Goal: Information Seeking & Learning: Check status

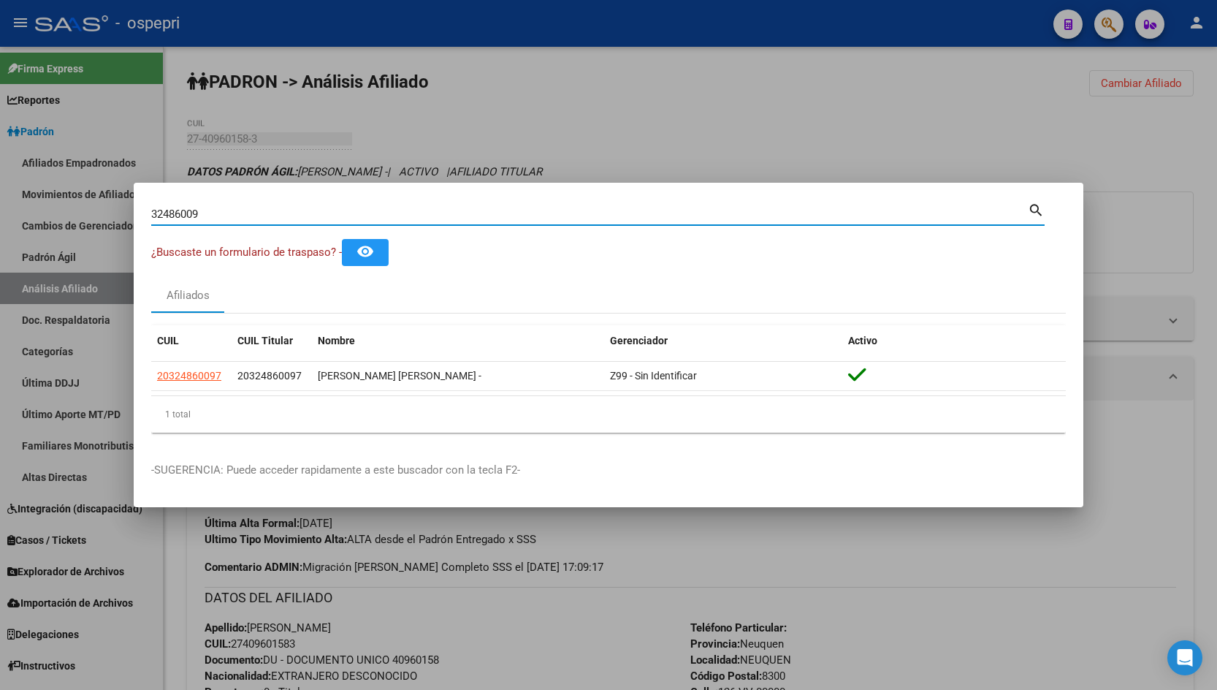
click at [894, 208] on input "32486009" at bounding box center [589, 213] width 877 height 13
click at [893, 208] on input "32486009" at bounding box center [589, 213] width 877 height 13
paste input "96160181"
type input "96160181"
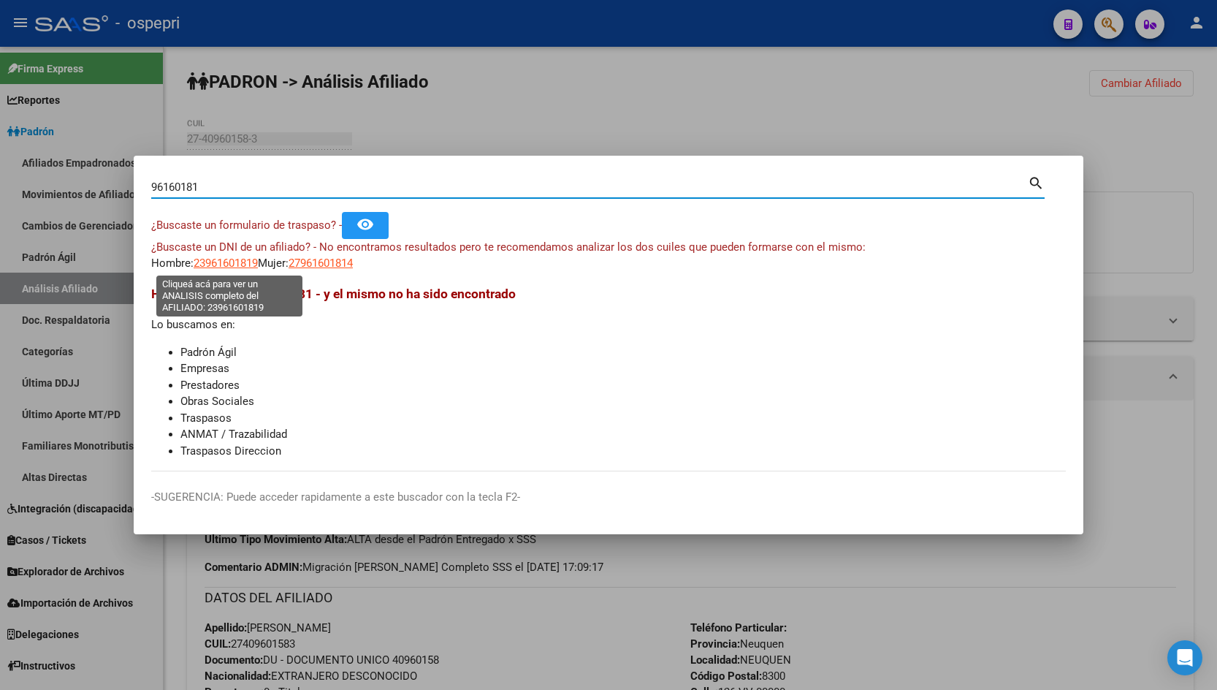
click at [226, 263] on span "23961601819" at bounding box center [226, 262] width 64 height 13
type textarea "23961601819"
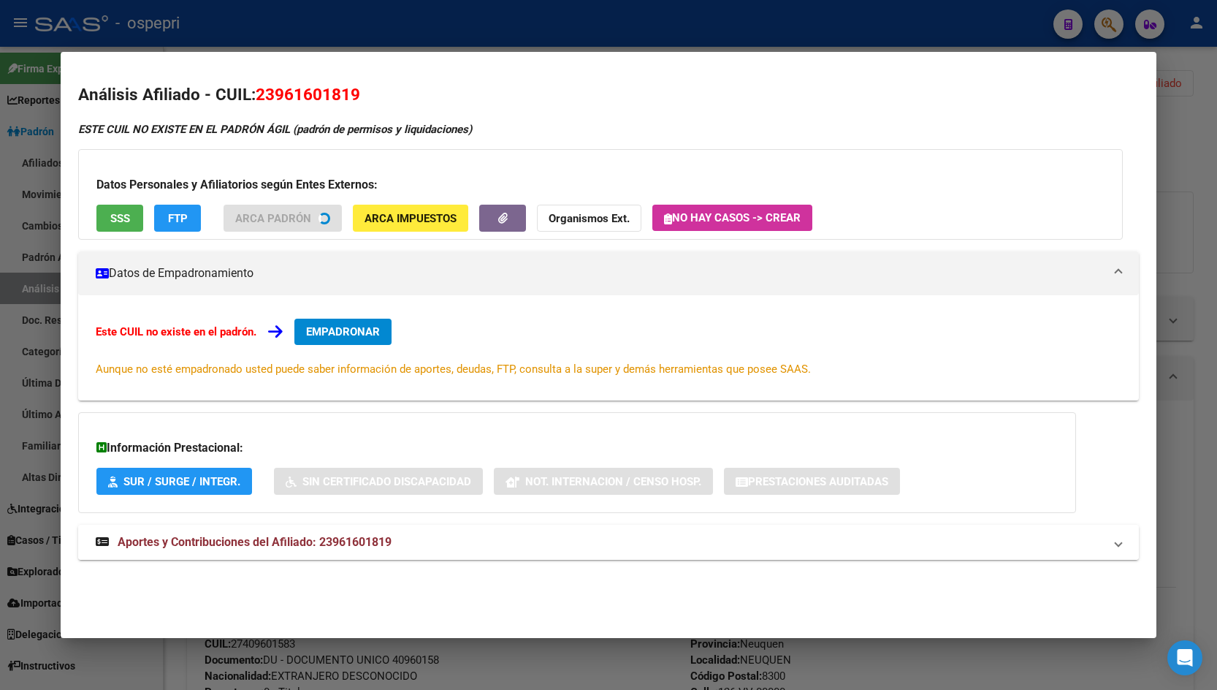
drag, startPoint x: 199, startPoint y: 551, endPoint x: 185, endPoint y: 557, distance: 15.1
click at [190, 554] on mat-expansion-panel-header "Aportes y Contribuciones del Afiliado: 23961601819" at bounding box center [608, 541] width 1060 height 35
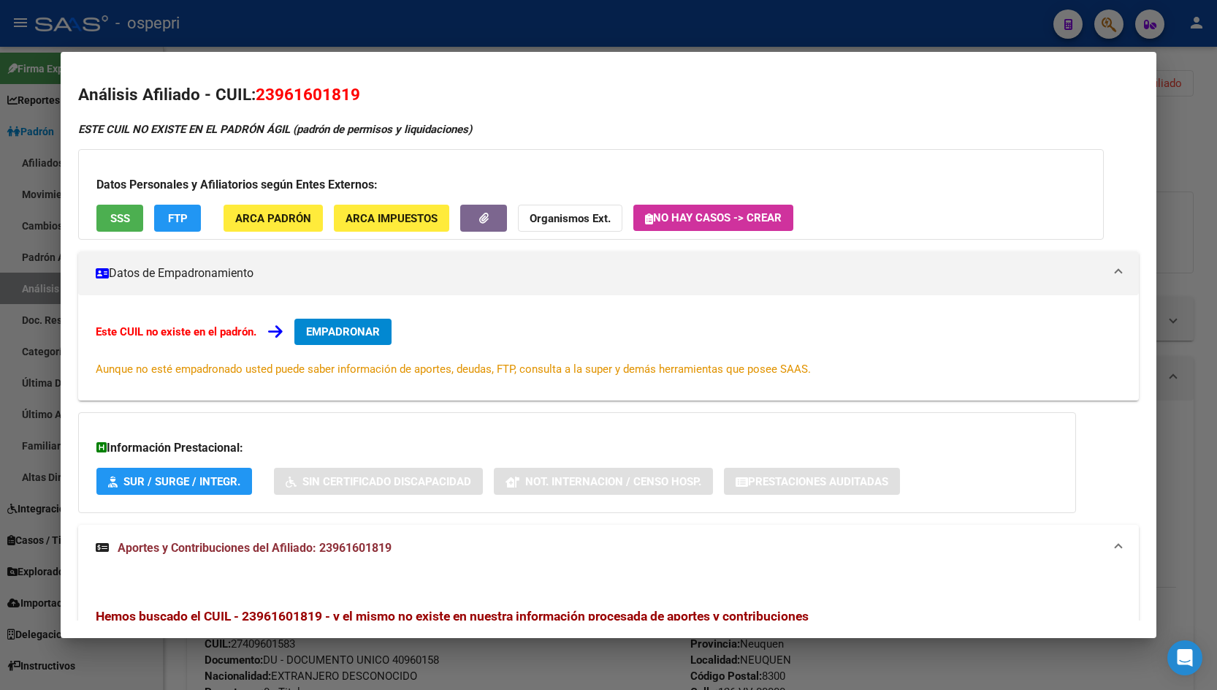
click at [1202, 125] on div at bounding box center [608, 345] width 1217 height 690
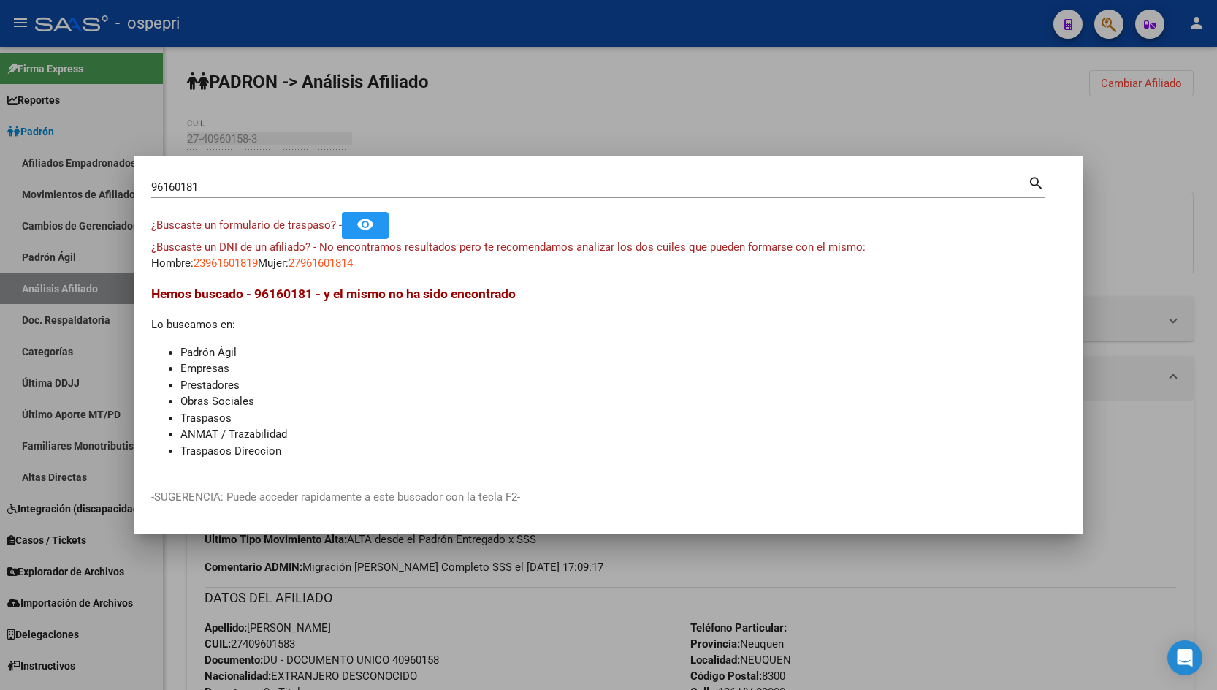
click at [897, 179] on div "96160181 Buscar (apellido, dni, [PERSON_NAME], nro traspaso, cuit, obra social)" at bounding box center [589, 187] width 877 height 22
click at [864, 189] on input "96160181" at bounding box center [589, 186] width 877 height 13
paste input "37858105"
type input "37858105"
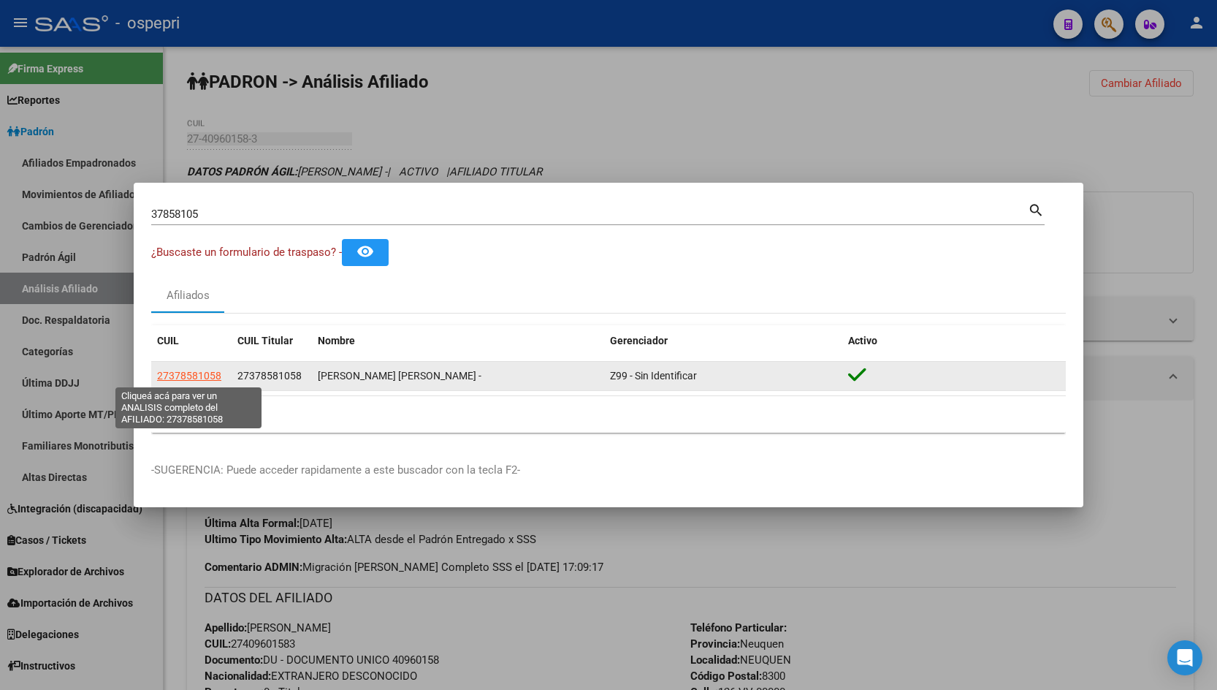
click at [179, 378] on span "27378581058" at bounding box center [189, 376] width 64 height 12
type textarea "27378581058"
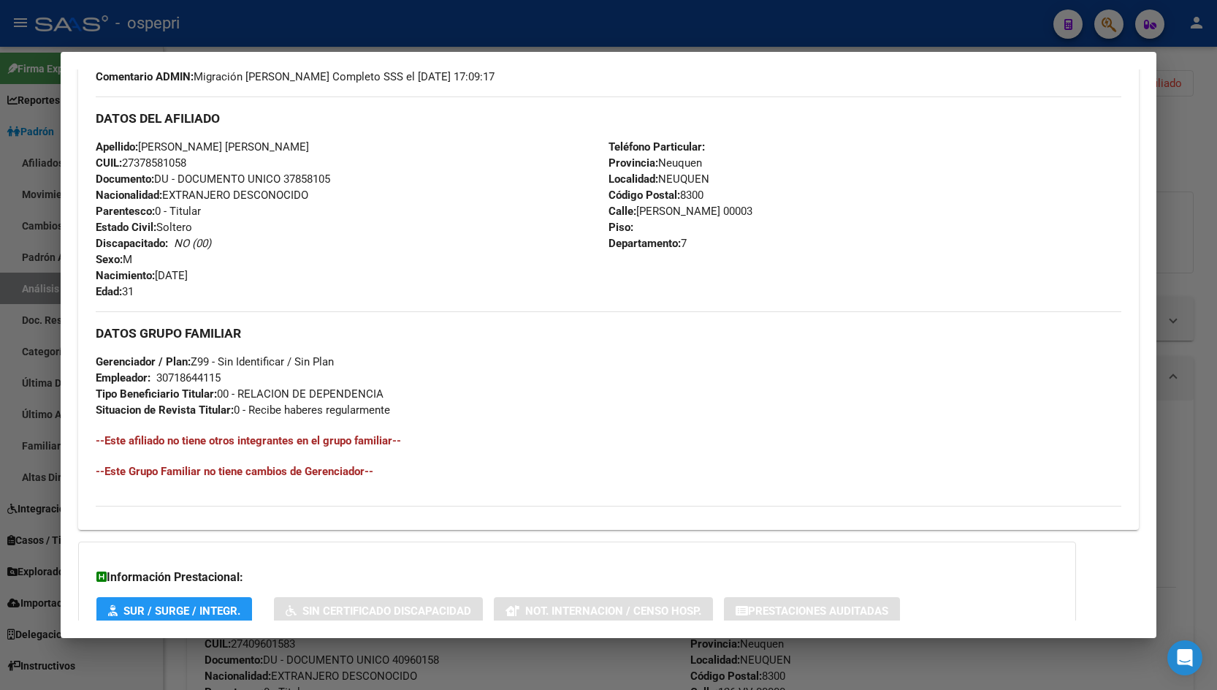
scroll to position [559, 0]
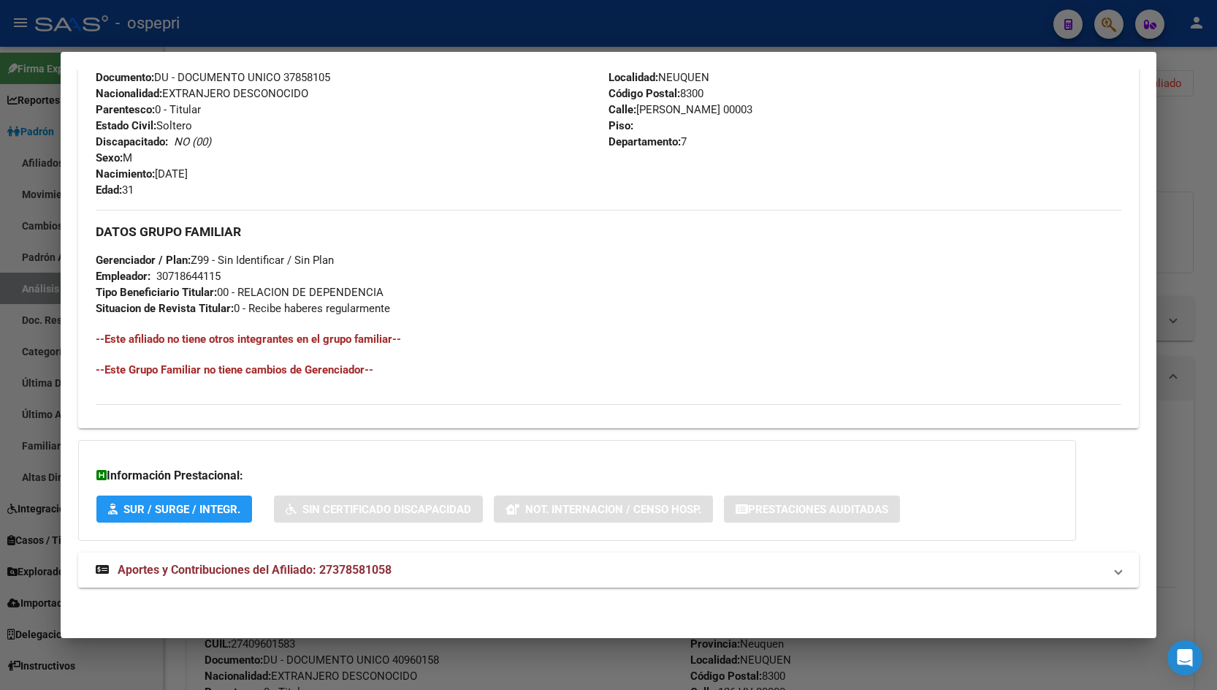
click at [367, 576] on strong "Aportes y Contribuciones del Afiliado: 27378581058" at bounding box center [244, 570] width 296 height 18
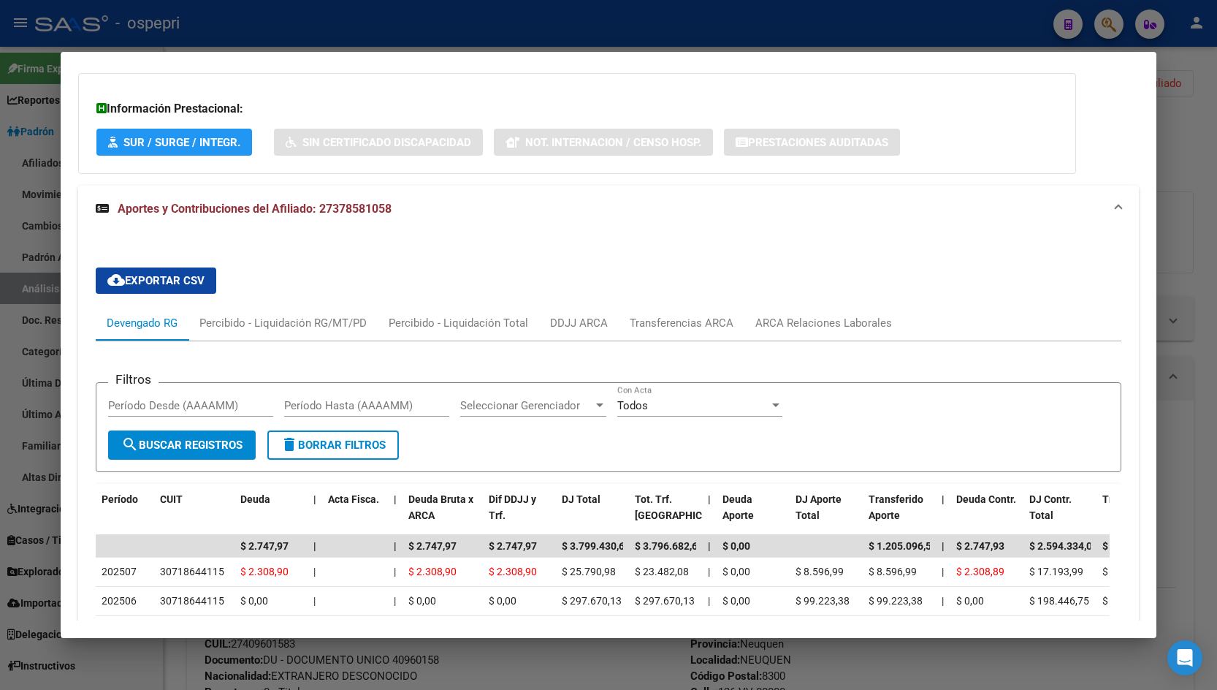
click at [806, 304] on div "cloud_download Exportar CSV Devengado RG Percibido - Liquidación RG/MT/PD Perci…" at bounding box center [608, 579] width 1025 height 646
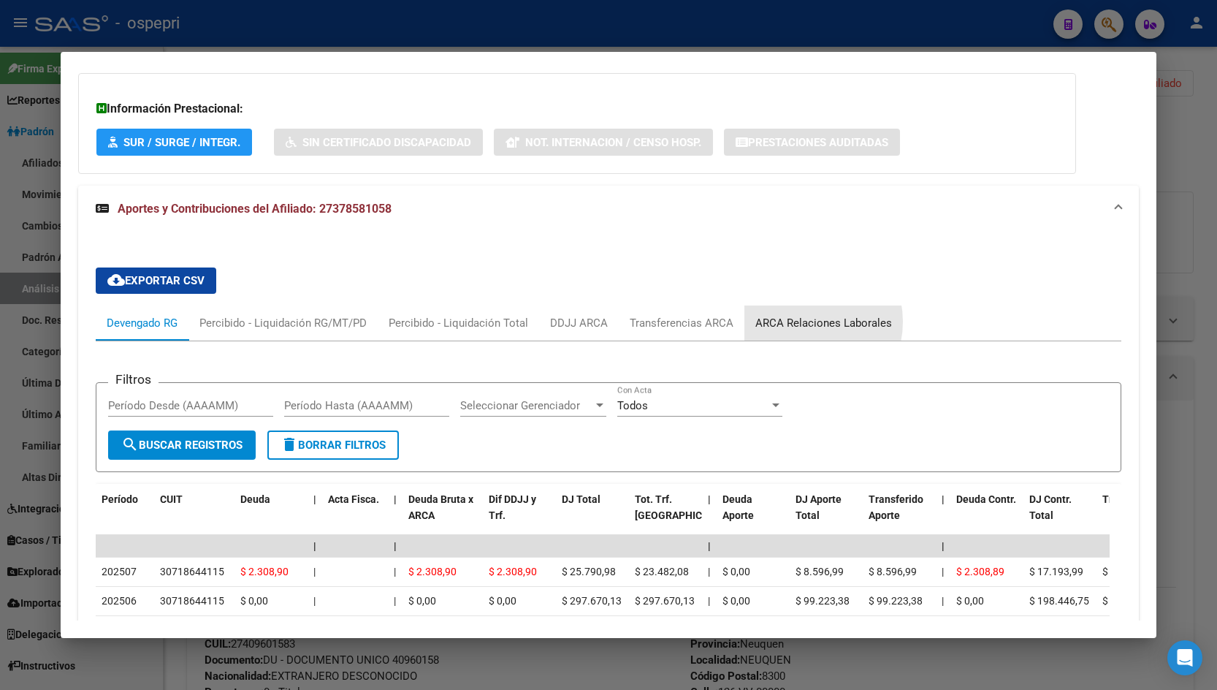
click at [802, 321] on div "ARCA Relaciones Laborales" at bounding box center [823, 323] width 137 height 16
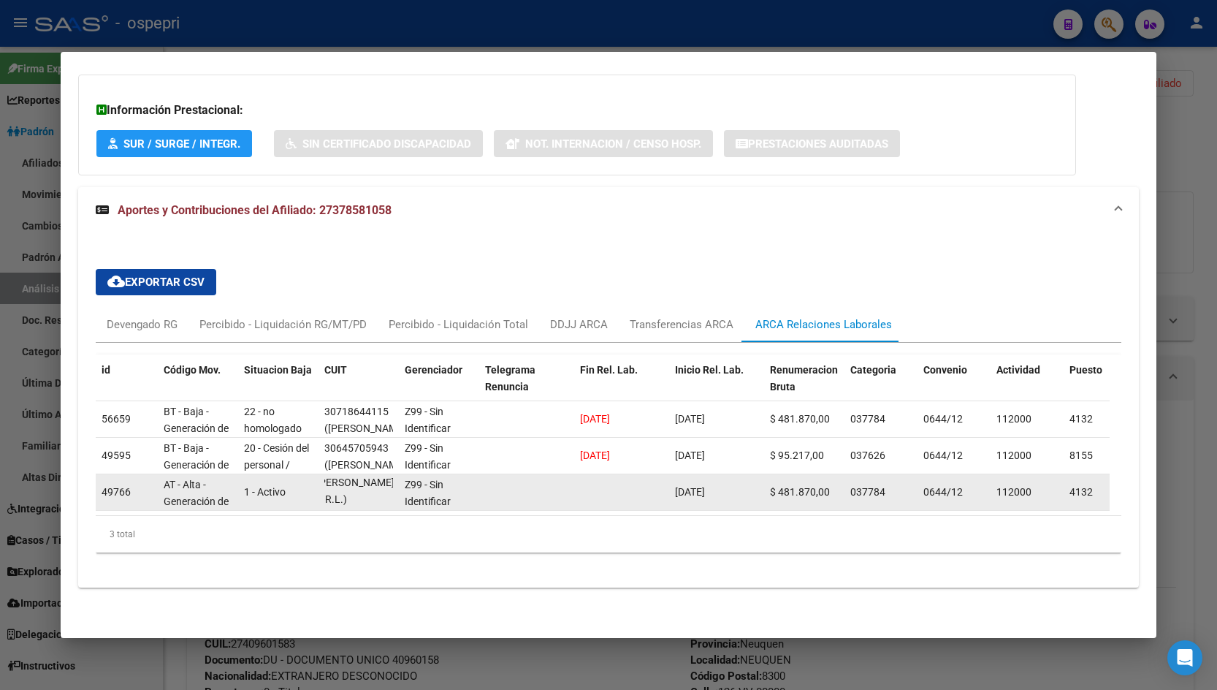
scroll to position [1, 0]
drag, startPoint x: 332, startPoint y: 496, endPoint x: 374, endPoint y: 495, distance: 42.4
click at [374, 495] on div "30718644115 ([PERSON_NAME] SERVICIOS INTEGRADOS DE CONSTRUCCION [PERSON_NAME] S…" at bounding box center [358, 491] width 69 height 31
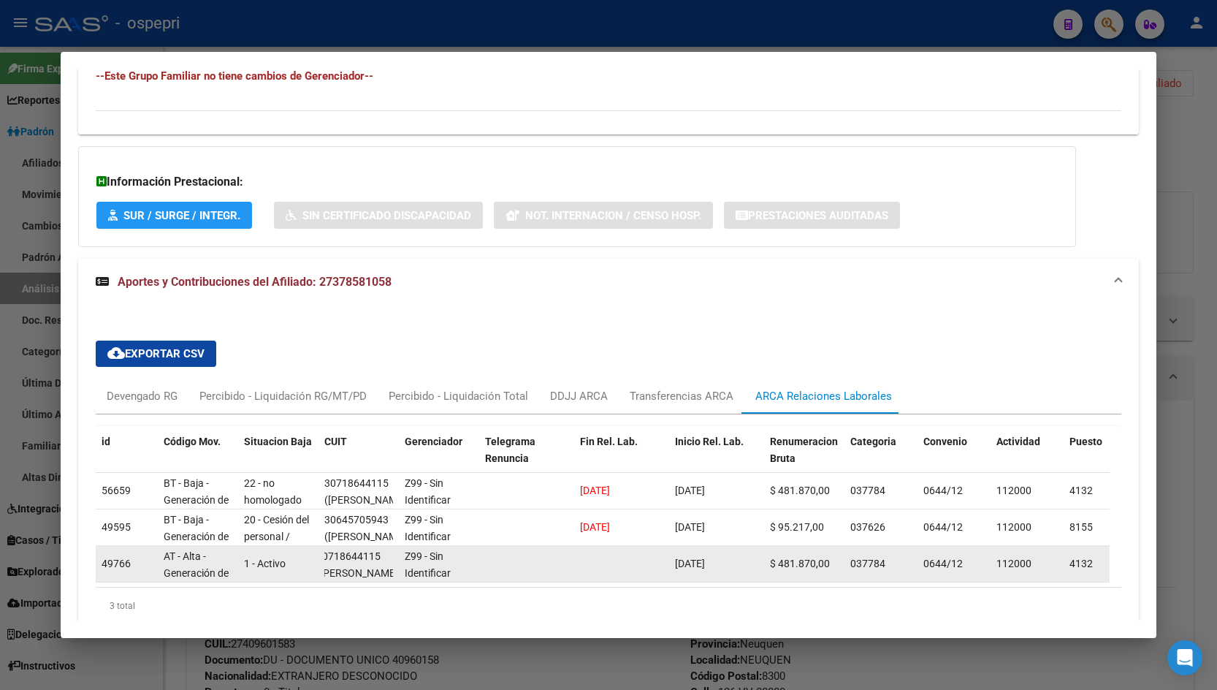
scroll to position [0, 0]
drag, startPoint x: 378, startPoint y: 556, endPoint x: 310, endPoint y: 554, distance: 68.0
click at [310, 554] on div "49766 AT - Alta - Generación de clave 1 - Activo 30718644115 ([PERSON_NAME] SER…" at bounding box center [1003, 564] width 1815 height 37
copy div "30718644115"
